Goal: Task Accomplishment & Management: Manage account settings

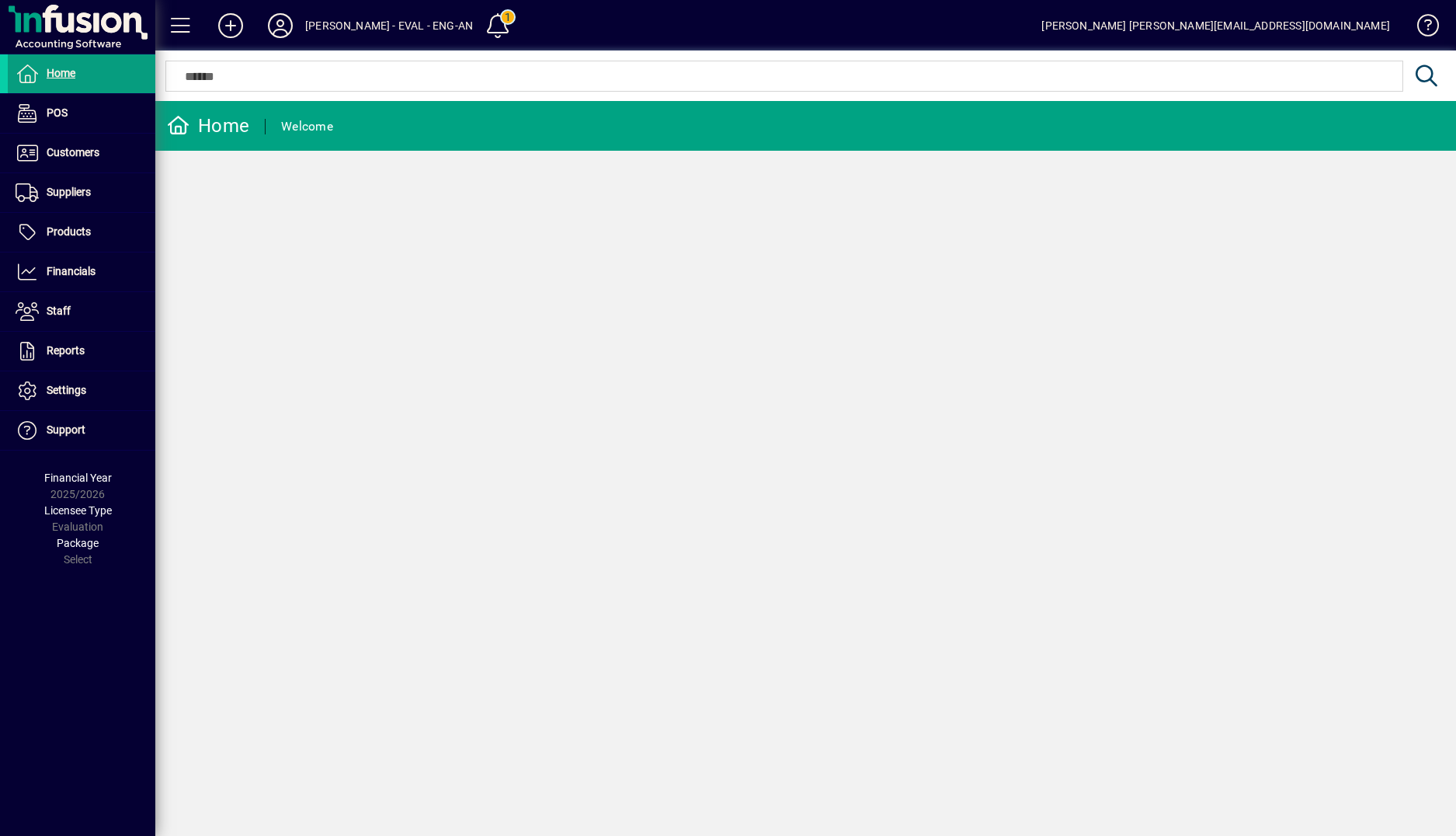
click at [361, 36] on div "[PERSON_NAME] - EVAL - ENG-AN" at bounding box center [389, 26] width 168 height 25
click at [480, 30] on span at bounding box center [498, 26] width 38 height 38
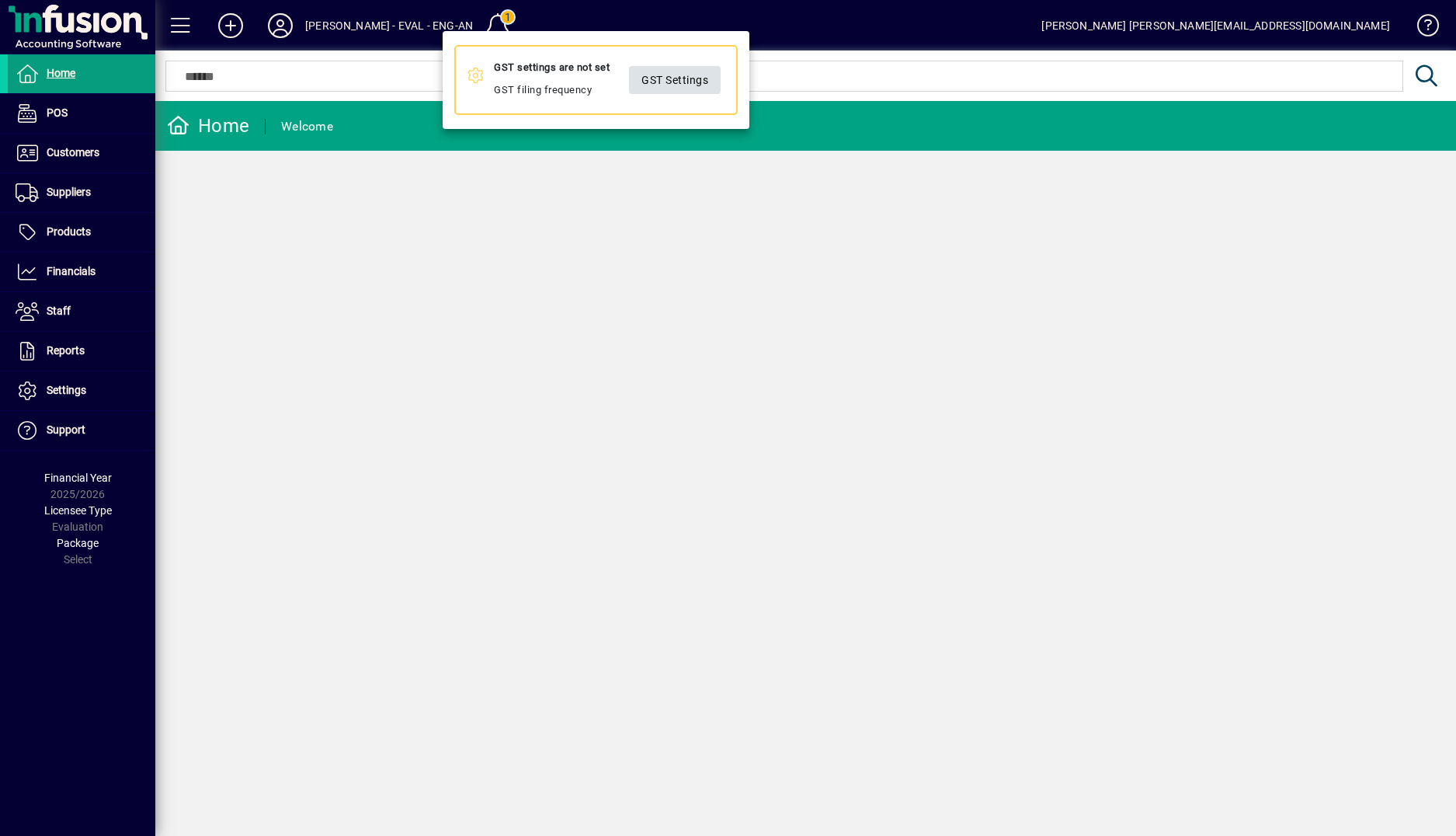
click at [672, 85] on span "GST Settings" at bounding box center [675, 80] width 67 height 26
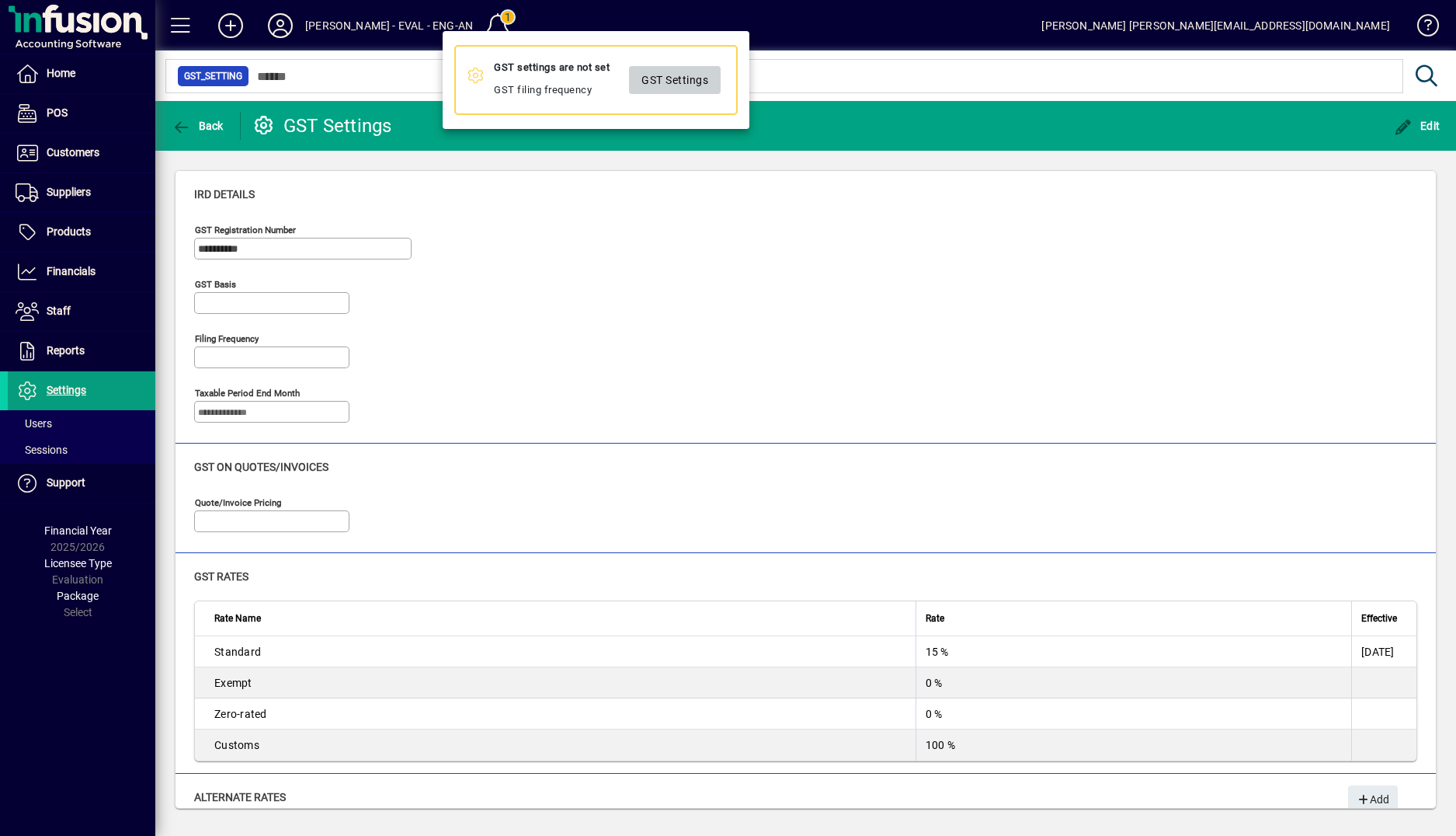
type input "**********"
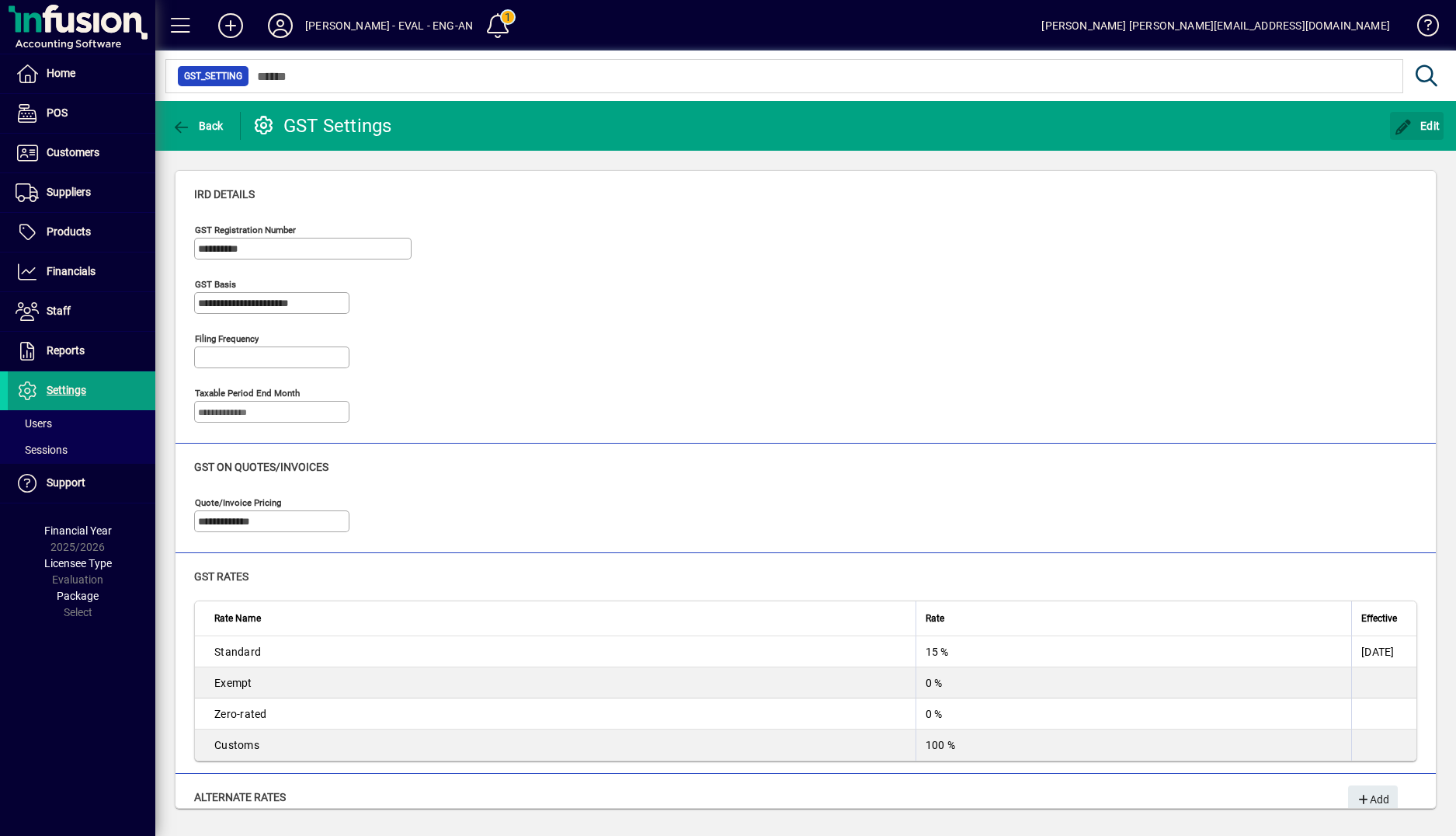
drag, startPoint x: 1407, startPoint y: 124, endPoint x: 1347, endPoint y: 149, distance: 65.0
click at [1407, 125] on icon "button" at bounding box center [1403, 127] width 19 height 15
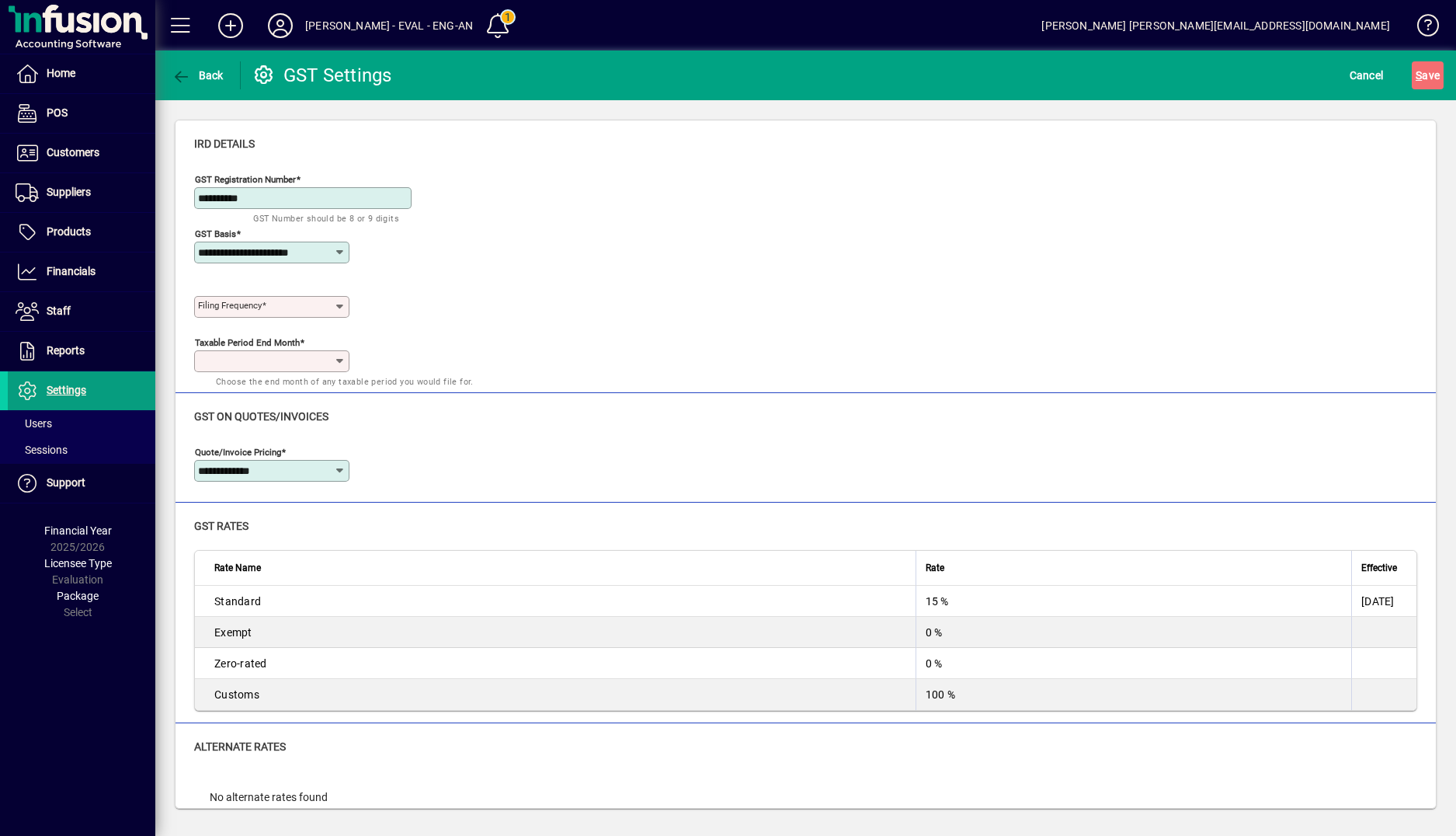
click at [275, 302] on input "Filing frequency" at bounding box center [266, 307] width 136 height 13
click at [238, 369] on div "Two monthly" at bounding box center [240, 368] width 67 height 16
type input "**********"
click at [299, 358] on input "Taxable period end month" at bounding box center [266, 362] width 136 height 13
drag, startPoint x: 105, startPoint y: 15, endPoint x: 117, endPoint y: 15, distance: 12.0
